Goal: Task Accomplishment & Management: Use online tool/utility

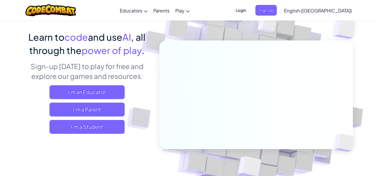
scroll to position [40, 0]
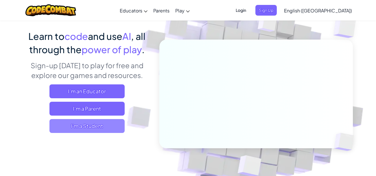
click at [102, 130] on span "I'm a Student" at bounding box center [86, 126] width 75 height 14
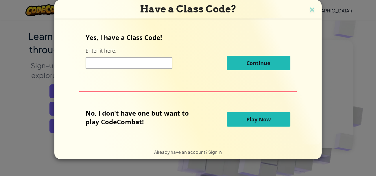
click at [240, 117] on button "Play Now" at bounding box center [259, 119] width 64 height 14
